Goal: Transaction & Acquisition: Purchase product/service

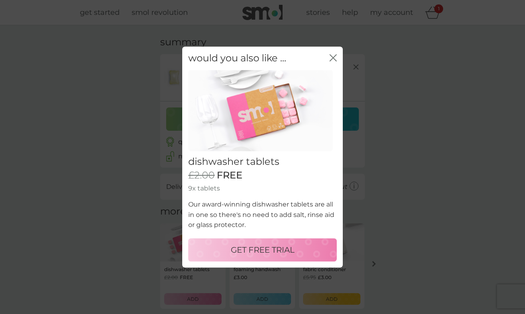
click at [333, 57] on icon "close" at bounding box center [331, 58] width 3 height 6
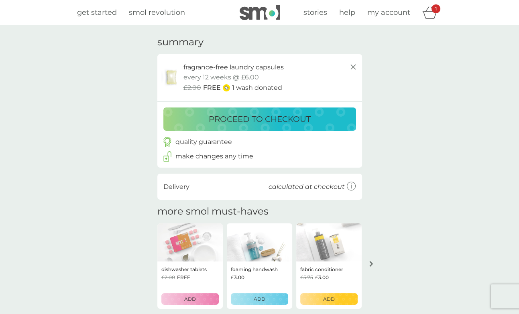
click at [263, 113] on p "proceed to checkout" at bounding box center [260, 119] width 102 height 13
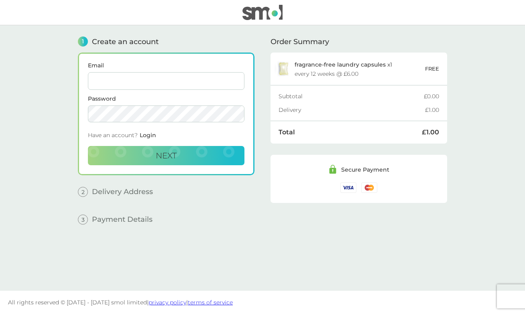
click at [200, 84] on input "Email" at bounding box center [166, 81] width 157 height 18
type input "a.bell.freelance@gmail.com"
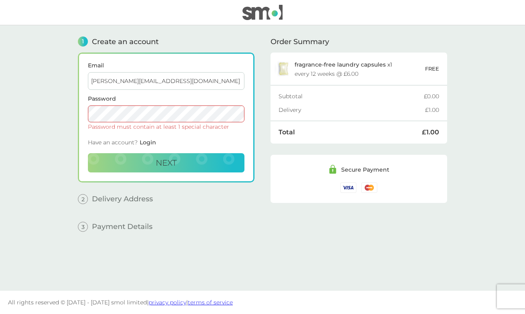
click at [88, 153] on button "Next" at bounding box center [166, 162] width 157 height 19
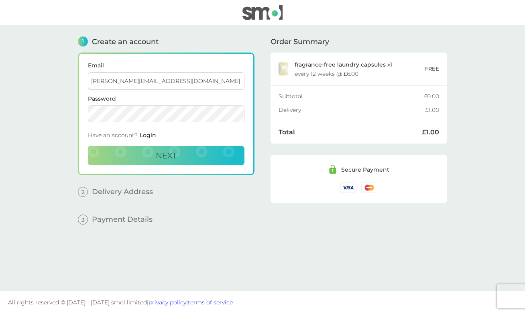
click at [88, 146] on button "Next" at bounding box center [166, 155] width 157 height 19
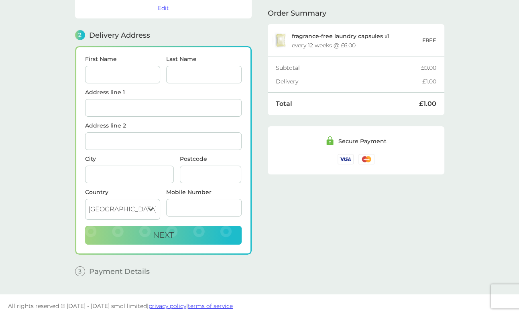
scroll to position [80, 0]
click at [140, 75] on input "First Name" at bounding box center [123, 75] width 76 height 18
type input "A"
type input "Bell"
click at [53, 115] on main "1 Create an account a.bell.freelance@gmail.com Edit 2 Delivery Address First Na…" at bounding box center [259, 120] width 519 height 350
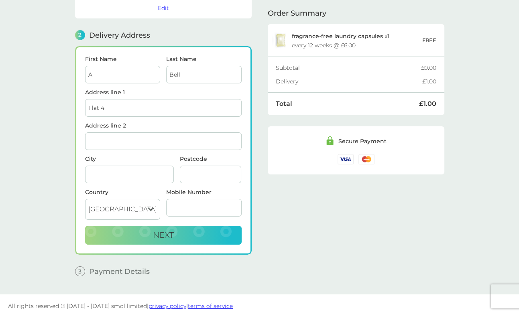
click at [131, 106] on input "Flat 4" at bounding box center [163, 108] width 157 height 18
drag, startPoint x: 106, startPoint y: 104, endPoint x: 54, endPoint y: 103, distance: 52.6
click at [54, 103] on main "1 Create an account a.bell.freelance@gmail.com Edit 2 Delivery Address First Na…" at bounding box center [259, 120] width 519 height 350
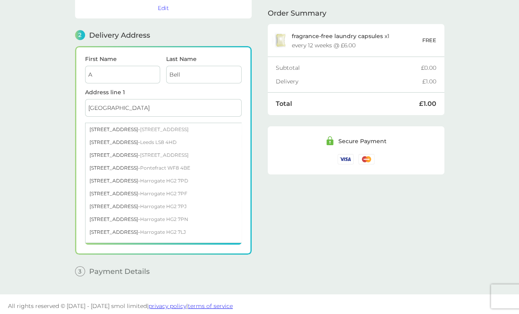
click at [122, 109] on input "11 Avenue" at bounding box center [163, 108] width 157 height 18
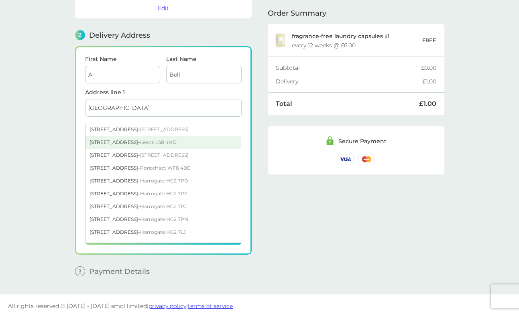
click at [145, 140] on span "Leeds LS8 4HD" at bounding box center [158, 142] width 37 height 6
type input "[STREET_ADDRESS]"
type input "[GEOGRAPHIC_DATA]"
type input "LS8 4HD"
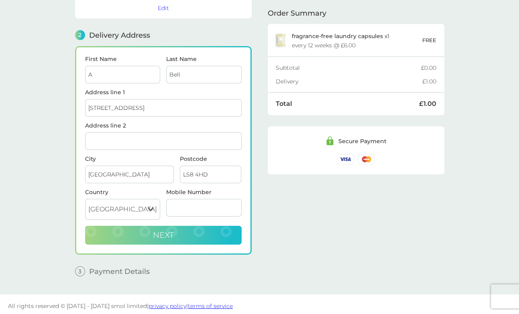
click at [158, 231] on span "Next" at bounding box center [163, 236] width 21 height 10
type input "07729783344"
click at [193, 231] on button "Next" at bounding box center [163, 235] width 157 height 19
checkbox input "true"
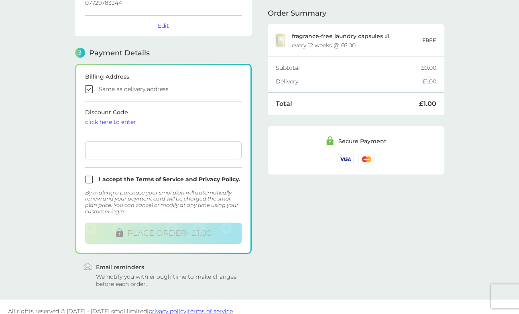
scroll to position [187, 0]
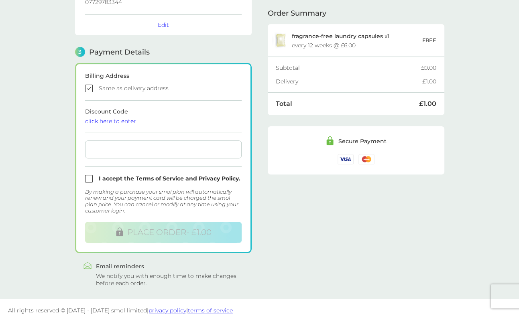
click at [88, 177] on input "checkbox" at bounding box center [163, 179] width 157 height 8
checkbox input "true"
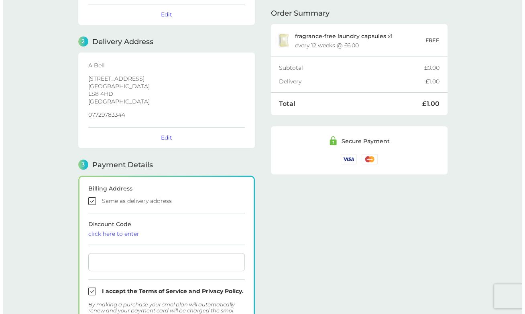
scroll to position [0, 0]
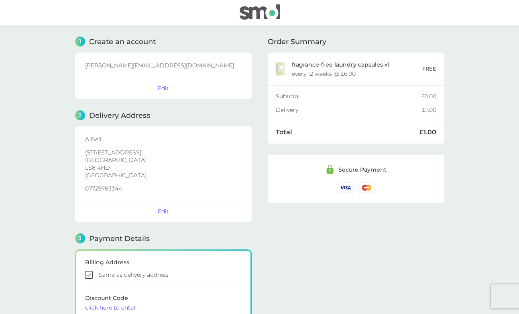
click at [257, 15] on img at bounding box center [260, 11] width 40 height 15
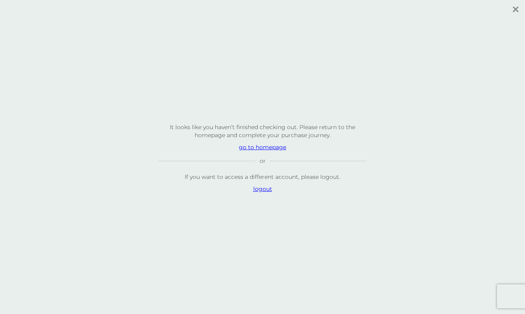
click at [268, 148] on p "go to homepage" at bounding box center [262, 147] width 209 height 8
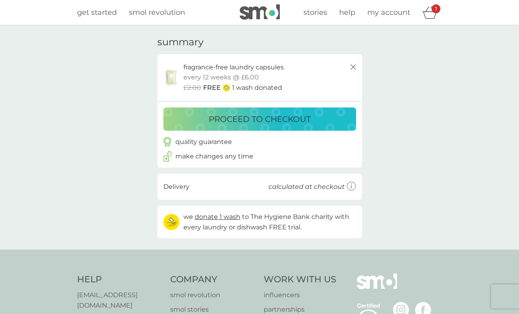
click at [247, 115] on p "proceed to checkout" at bounding box center [260, 119] width 102 height 13
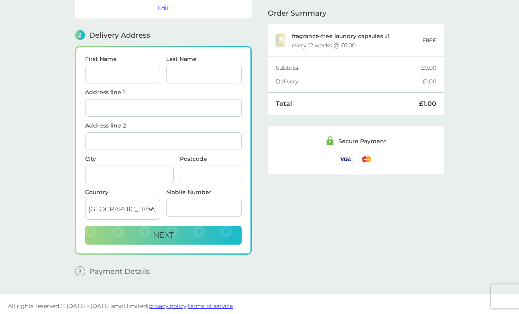
scroll to position [80, 0]
click at [128, 77] on input "First Name" at bounding box center [123, 75] width 76 height 18
type input "A"
type input "Bell"
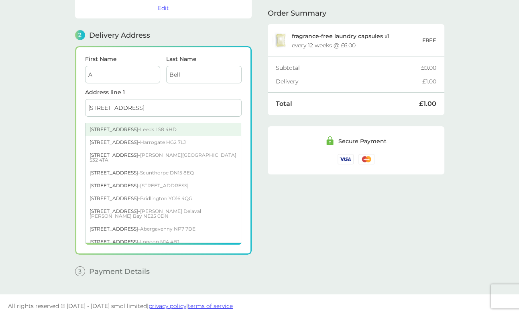
click at [108, 123] on div "[STREET_ADDRESS]" at bounding box center [164, 129] width 156 height 13
type input "[STREET_ADDRESS]"
type input "[GEOGRAPHIC_DATA]"
type input "LS8 4HD"
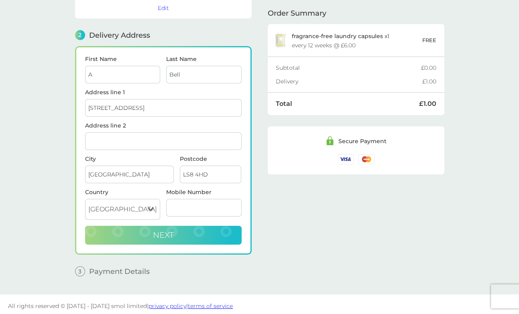
click at [164, 231] on span "Next" at bounding box center [163, 236] width 21 height 10
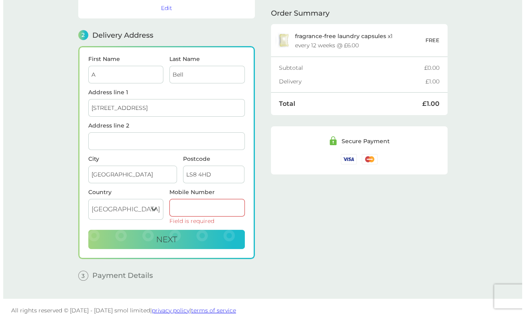
scroll to position [0, 0]
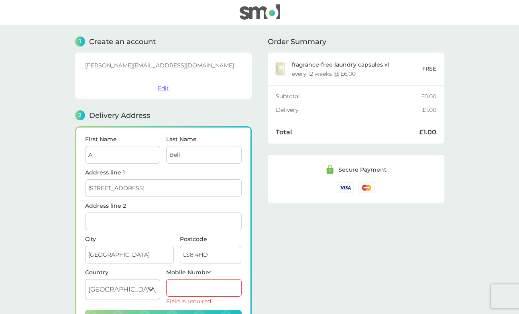
click at [162, 89] on button "Edit" at bounding box center [163, 88] width 11 height 7
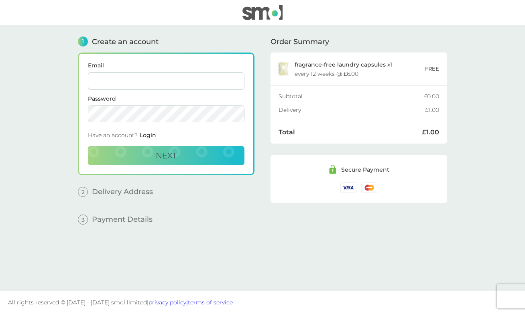
click at [177, 73] on input "Email" at bounding box center [166, 81] width 157 height 18
type input "alicebell561@gmail.com"
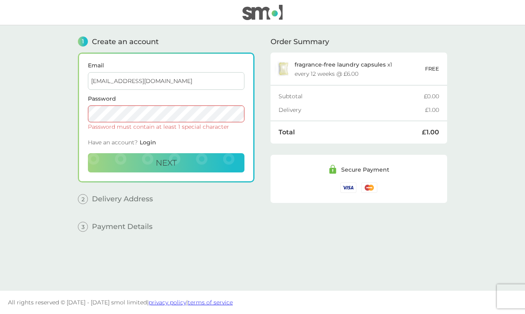
click at [88, 153] on button "Next" at bounding box center [166, 162] width 157 height 19
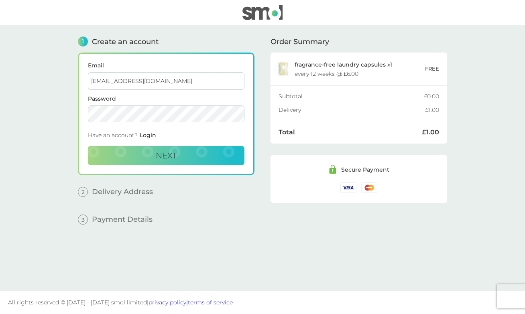
click at [88, 146] on button "Next" at bounding box center [166, 155] width 157 height 19
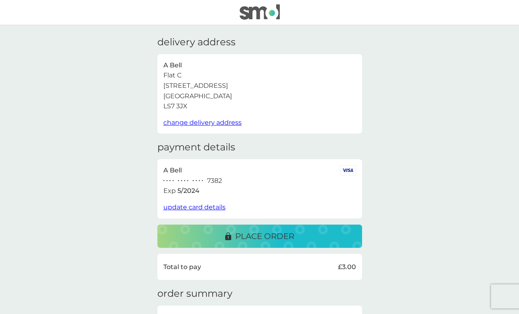
click at [270, 9] on img at bounding box center [260, 11] width 40 height 15
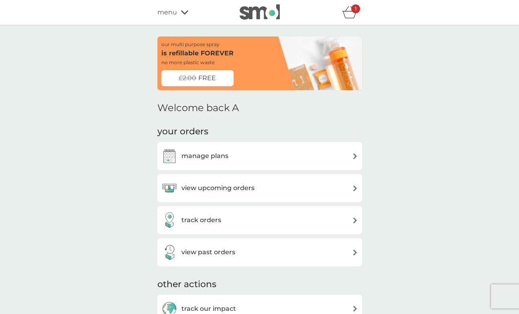
click at [170, 12] on span "menu" at bounding box center [167, 12] width 20 height 10
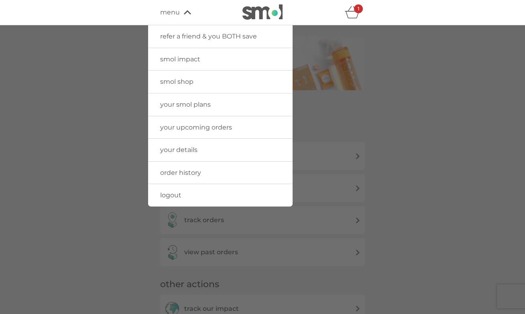
click at [177, 195] on span "logout" at bounding box center [170, 196] width 21 height 8
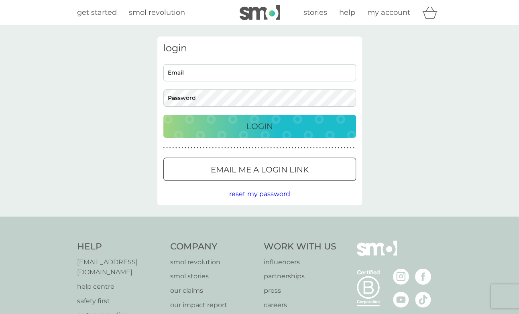
click at [263, 14] on img at bounding box center [260, 12] width 40 height 15
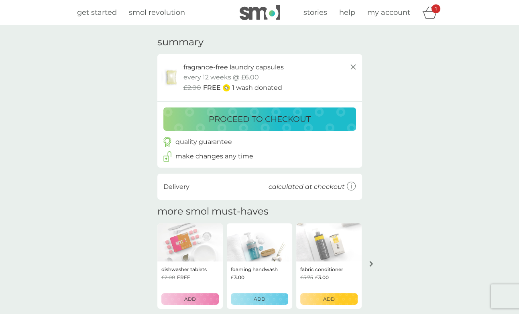
click at [257, 112] on button "proceed to checkout" at bounding box center [259, 119] width 193 height 23
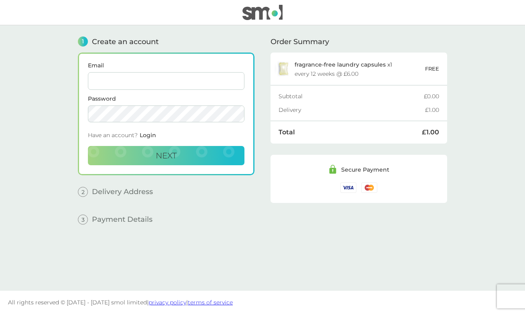
click at [210, 80] on input "Email" at bounding box center [166, 81] width 157 height 18
type input "[PERSON_NAME][EMAIL_ADDRESS][DOMAIN_NAME]"
click at [88, 146] on button "Next" at bounding box center [166, 155] width 157 height 19
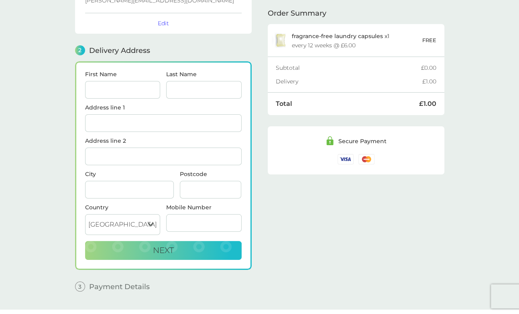
scroll to position [80, 0]
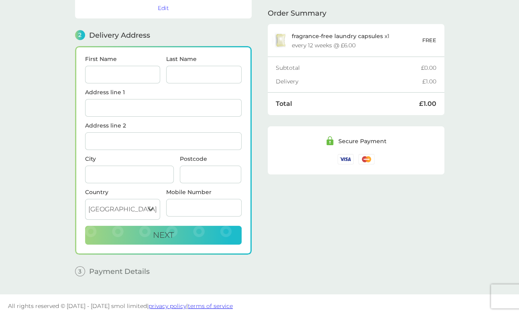
click at [107, 72] on input "First Name" at bounding box center [123, 75] width 76 height 18
type input "A"
click at [204, 66] on input "Last Name" at bounding box center [204, 75] width 76 height 18
type input "Bell"
click at [177, 108] on input "Address line 1" at bounding box center [163, 108] width 157 height 18
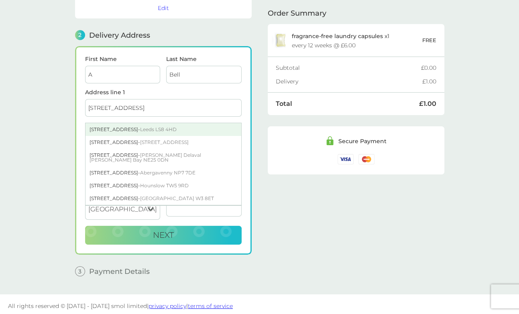
click at [108, 124] on div "[STREET_ADDRESS]" at bounding box center [164, 129] width 156 height 13
type input "[STREET_ADDRESS]"
type input "[GEOGRAPHIC_DATA]"
type input "LS8 4HD"
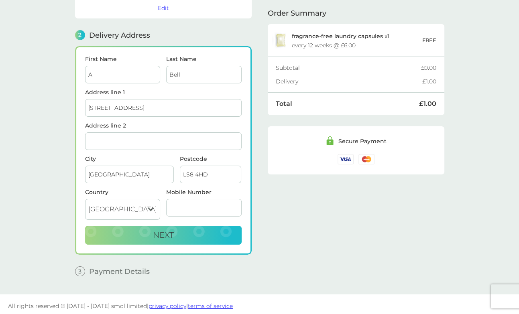
click at [200, 201] on input "Mobile Number" at bounding box center [204, 208] width 76 height 18
type input "07729783344"
click at [185, 236] on button "Next" at bounding box center [163, 235] width 157 height 19
checkbox input "true"
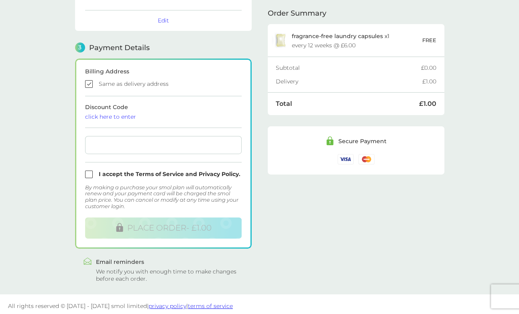
scroll to position [193, 0]
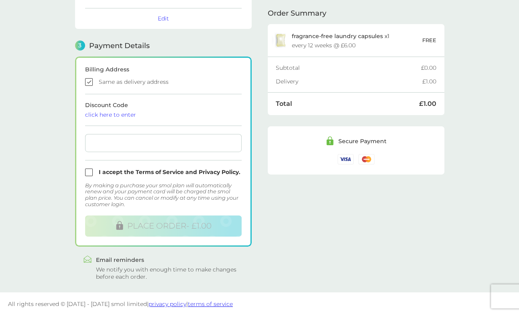
click at [133, 146] on div at bounding box center [163, 143] width 157 height 18
click at [88, 170] on input "checkbox" at bounding box center [163, 173] width 157 height 8
checkbox input "true"
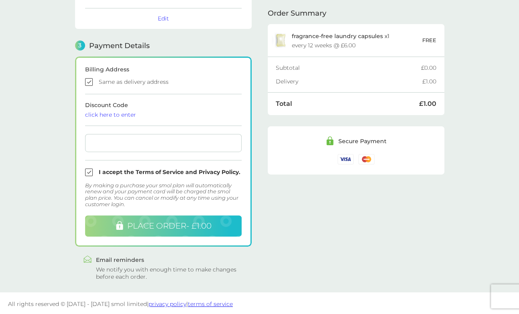
click at [140, 228] on span "PLACE ORDER - £1.00" at bounding box center [169, 226] width 84 height 10
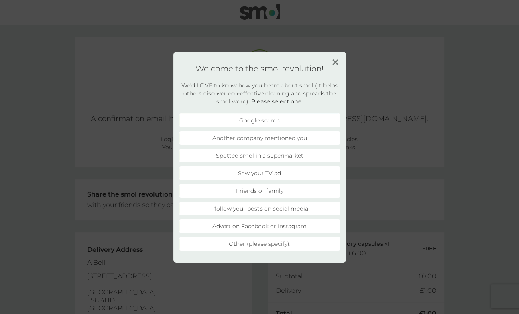
click at [335, 63] on img at bounding box center [336, 62] width 6 height 6
